Goal: Find specific page/section: Find specific page/section

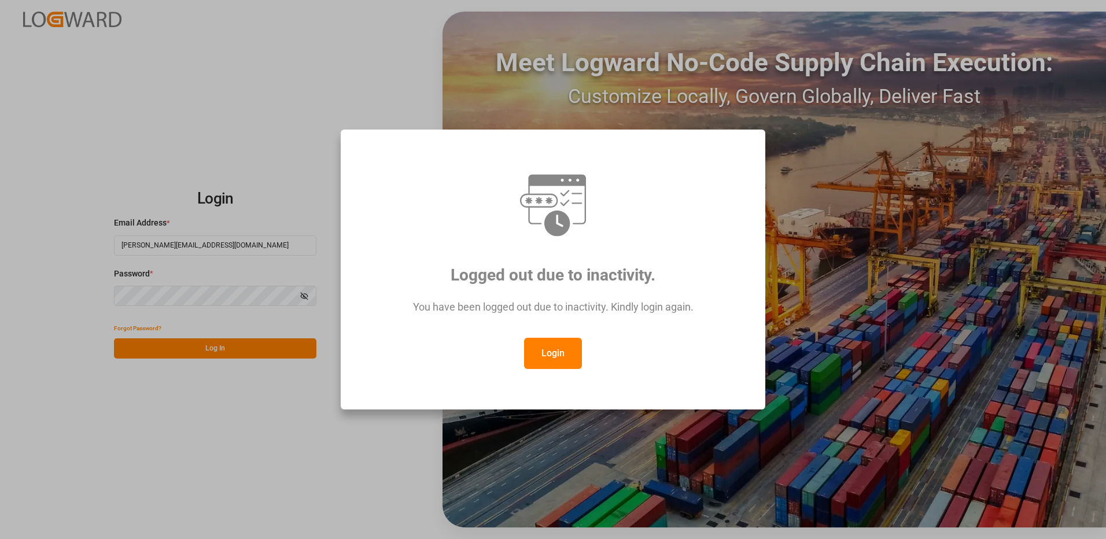
click at [557, 355] on button "Login" at bounding box center [553, 353] width 58 height 31
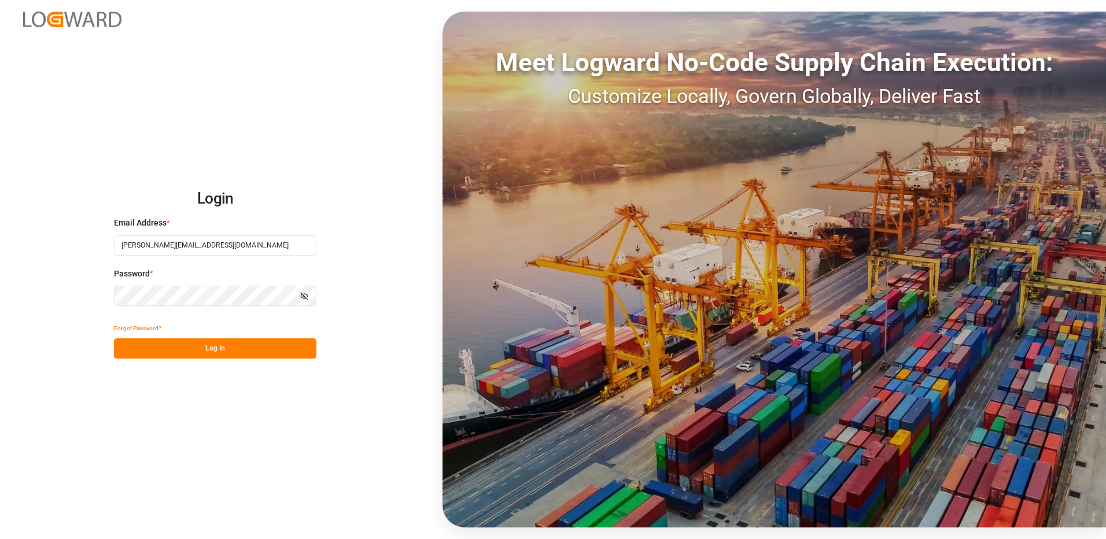
click at [260, 349] on button "Log In" at bounding box center [215, 349] width 203 height 20
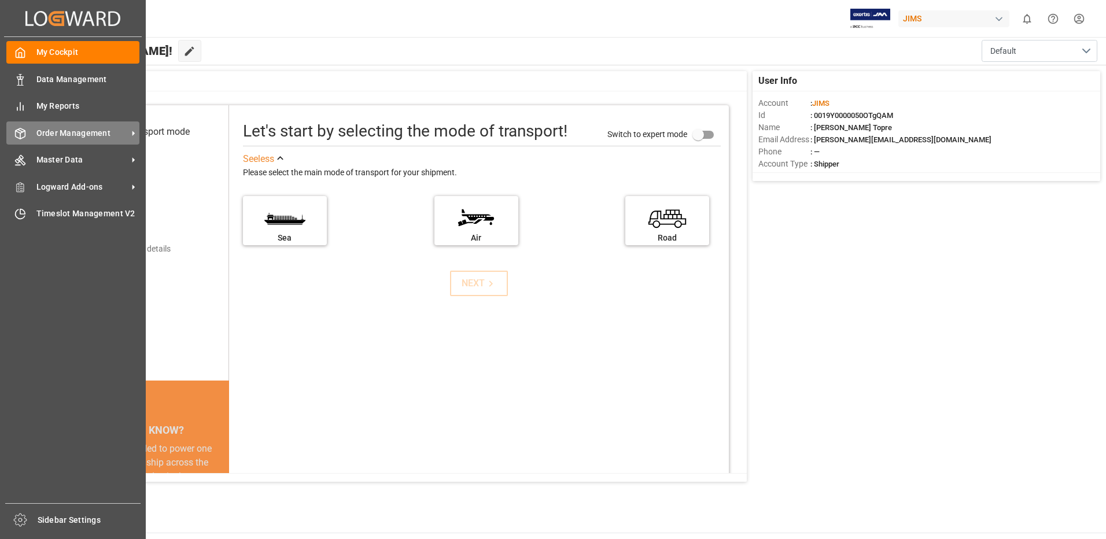
click at [65, 131] on span "Order Management" at bounding box center [81, 133] width 91 height 12
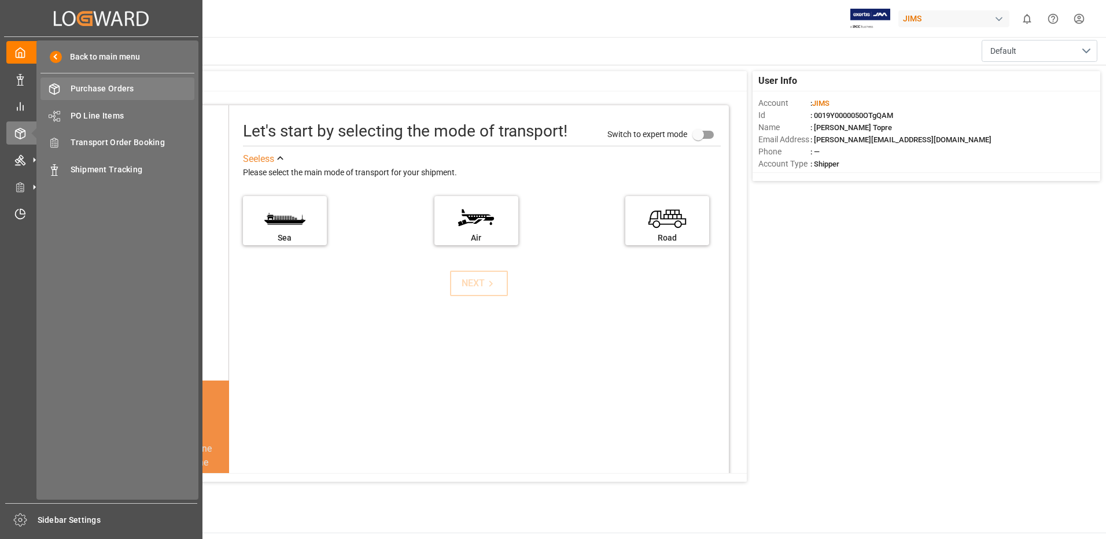
click at [133, 87] on span "Purchase Orders" at bounding box center [133, 89] width 124 height 12
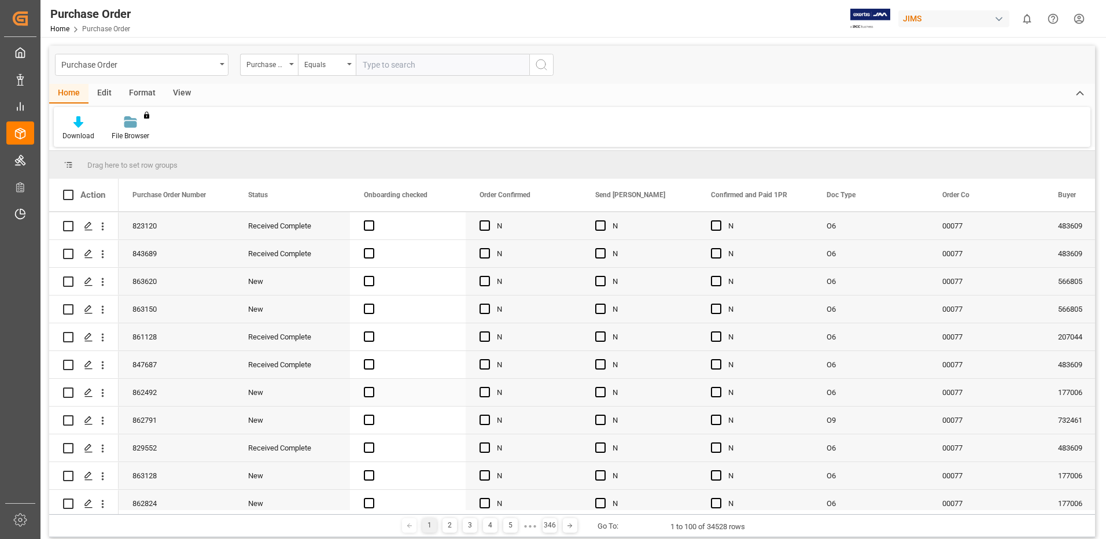
scroll to position [231, 0]
